Goal: Check status: Check status

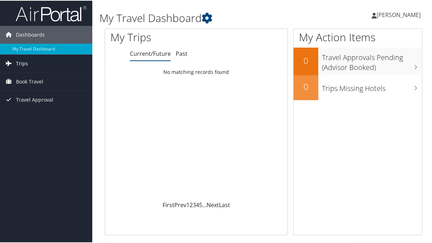
click at [39, 55] on link "Trips" at bounding box center [46, 63] width 92 height 18
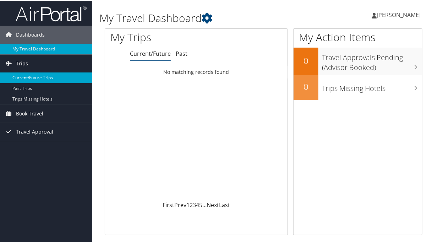
click at [39, 76] on link "Current/Future Trips" at bounding box center [46, 77] width 92 height 11
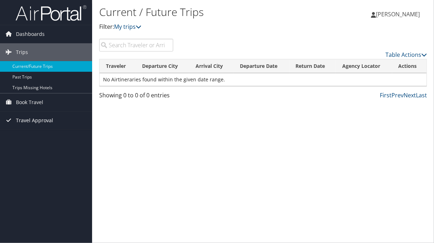
click at [34, 117] on span "Travel Approval" at bounding box center [34, 120] width 37 height 18
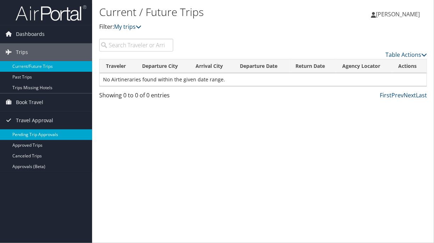
click at [34, 133] on link "Pending Trip Approvals" at bounding box center [46, 134] width 92 height 11
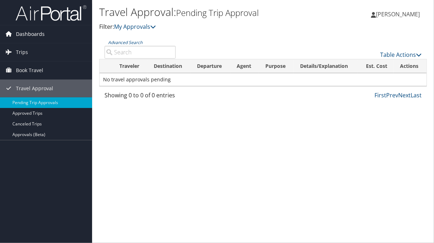
click at [35, 28] on span "Dashboards" at bounding box center [30, 34] width 29 height 18
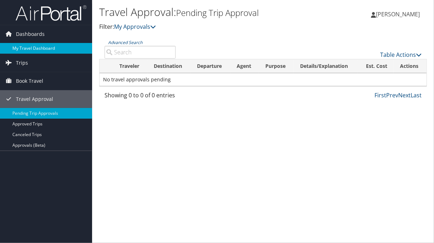
click at [33, 48] on link "My Travel Dashboard" at bounding box center [46, 48] width 92 height 11
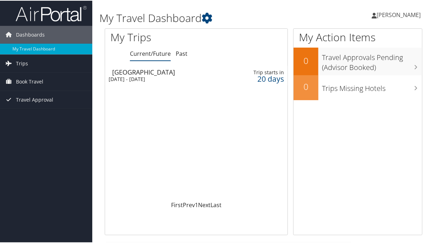
click at [159, 161] on div "Loading... [GEOGRAPHIC_DATA] [DATE] - [DATE] Trip starts [DATE]" at bounding box center [196, 132] width 182 height 135
